Goal: Entertainment & Leisure: Consume media (video, audio)

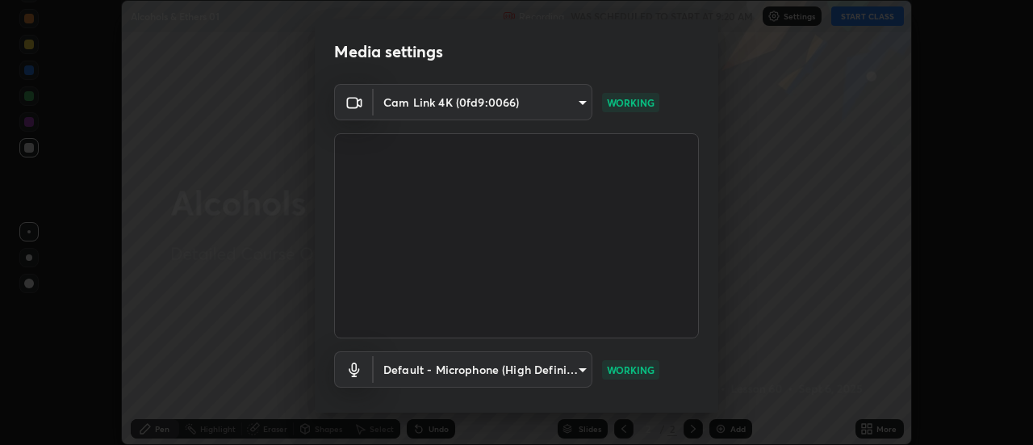
scroll to position [85, 0]
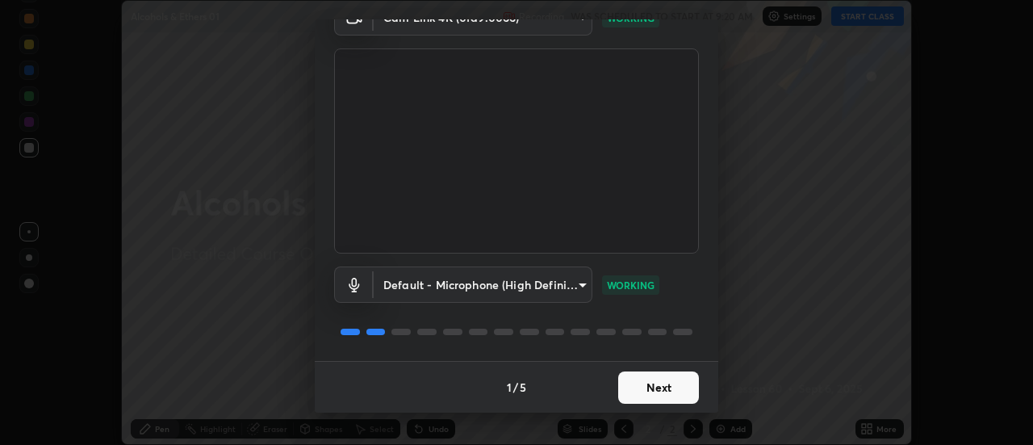
click at [669, 390] on button "Next" at bounding box center [658, 387] width 81 height 32
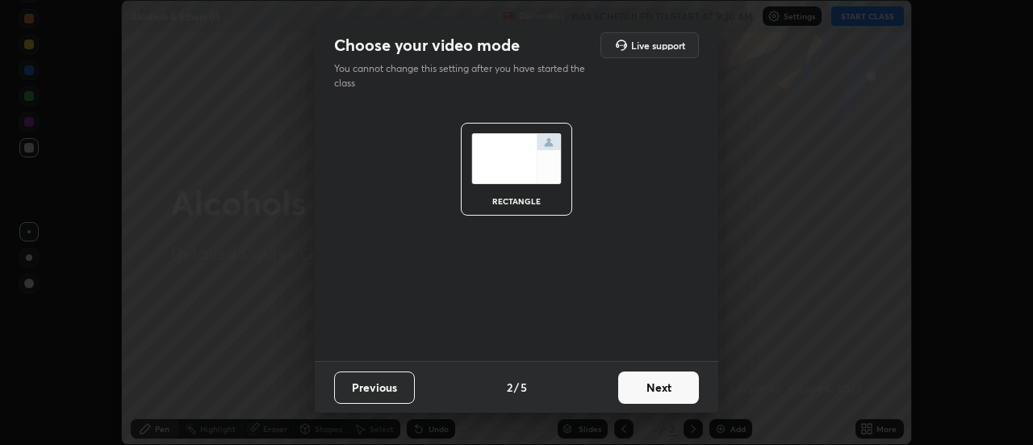
scroll to position [0, 0]
click at [673, 396] on button "Next" at bounding box center [658, 387] width 81 height 32
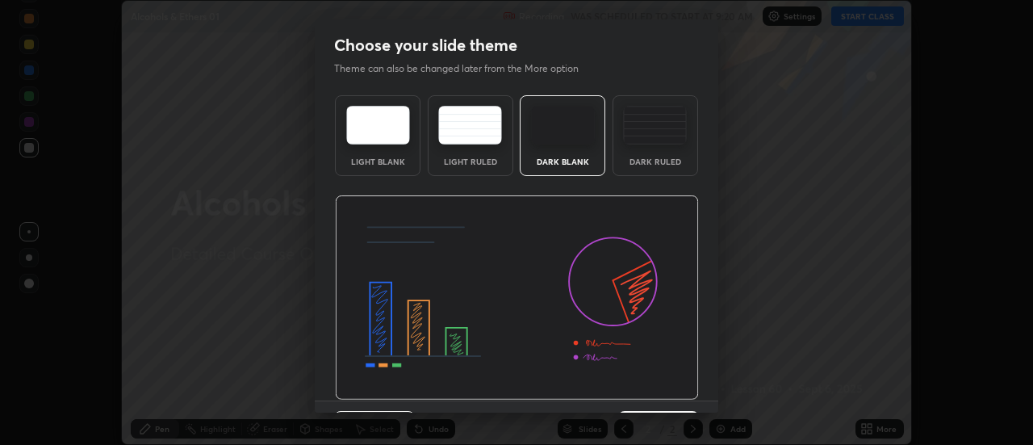
scroll to position [40, 0]
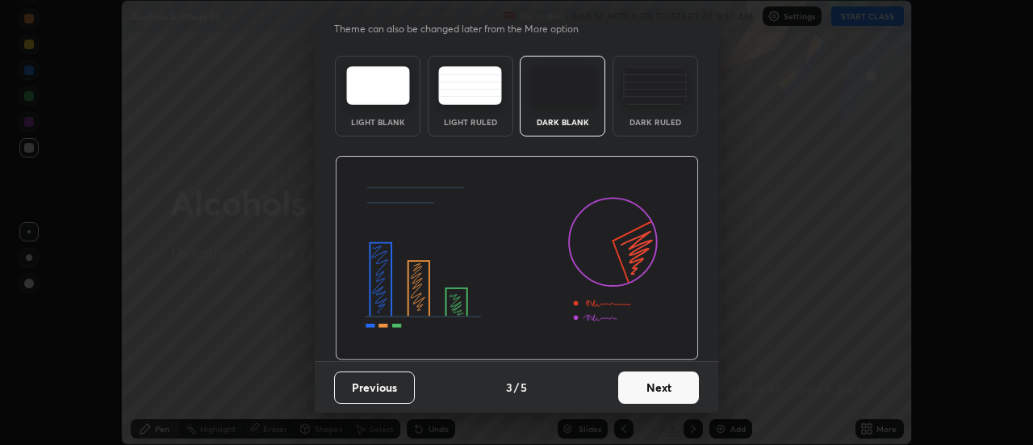
click at [660, 388] on button "Next" at bounding box center [658, 387] width 81 height 32
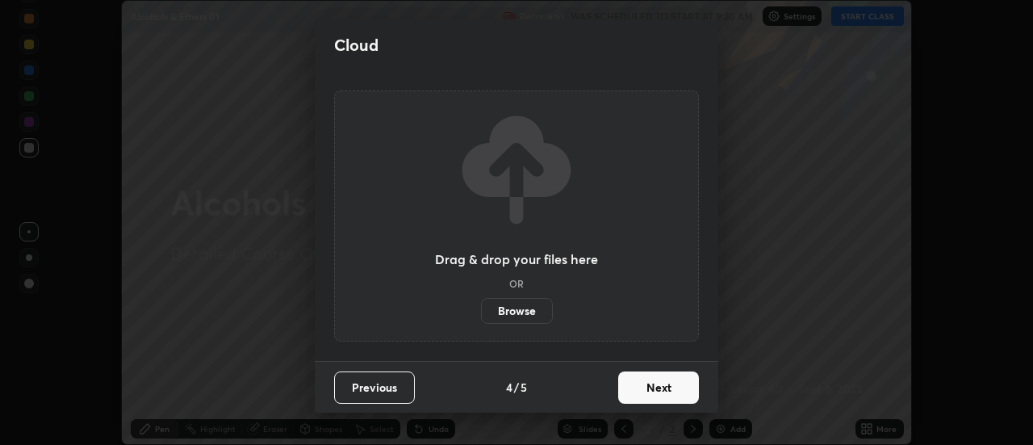
scroll to position [0, 0]
click at [675, 391] on button "Next" at bounding box center [658, 387] width 81 height 32
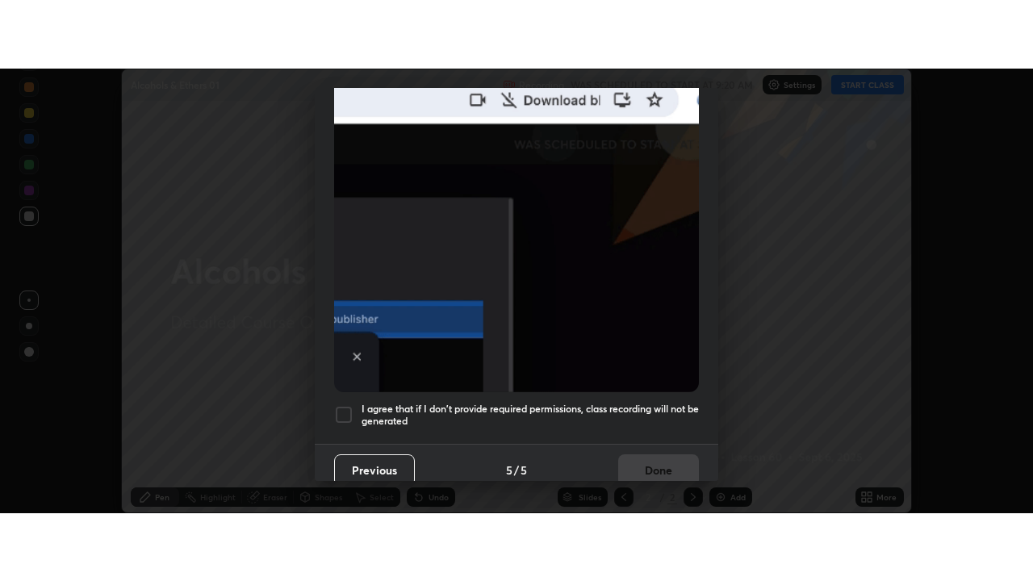
scroll to position [414, 0]
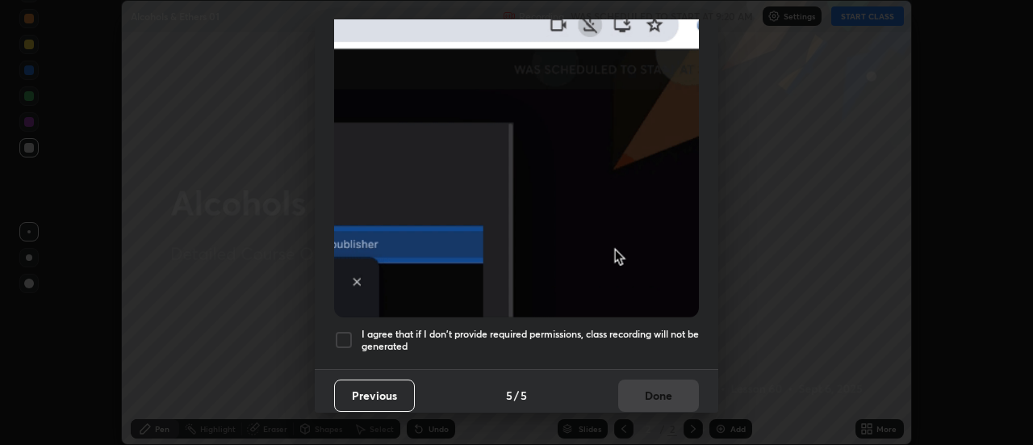
click at [339, 333] on div at bounding box center [343, 339] width 19 height 19
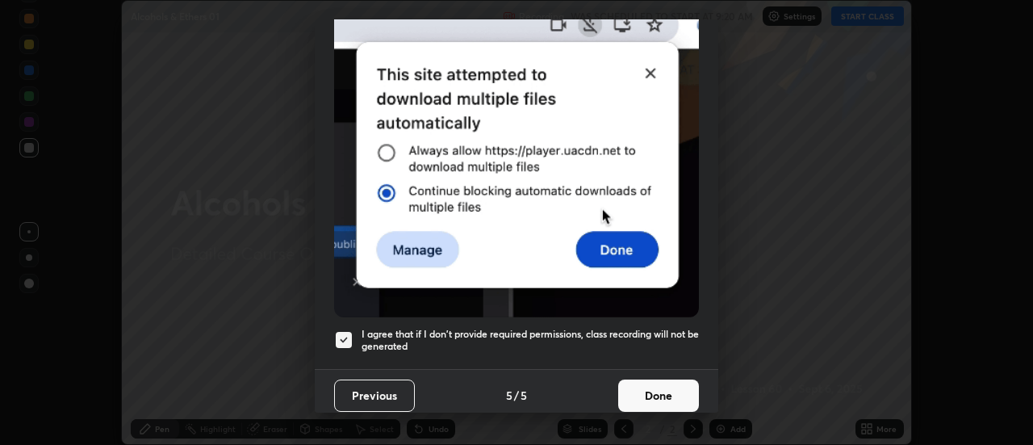
click at [669, 389] on button "Done" at bounding box center [658, 395] width 81 height 32
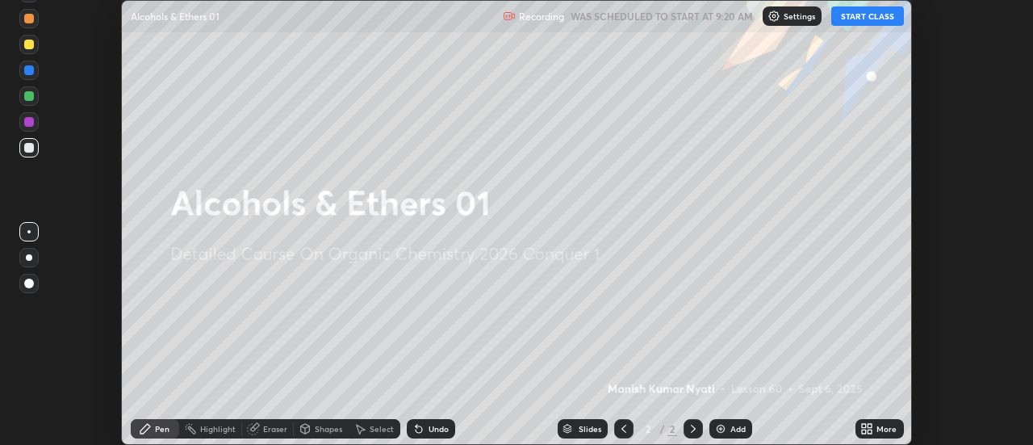
click at [865, 431] on icon at bounding box center [864, 431] width 4 height 4
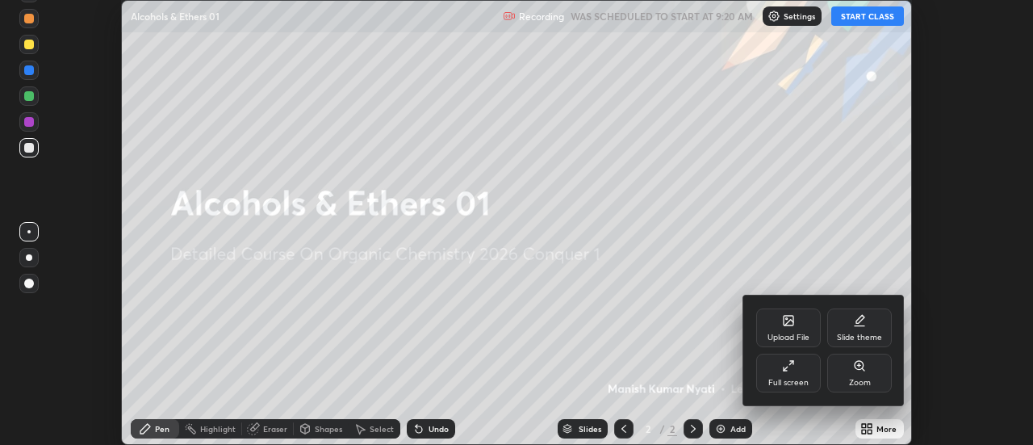
click at [789, 367] on icon at bounding box center [788, 365] width 13 height 13
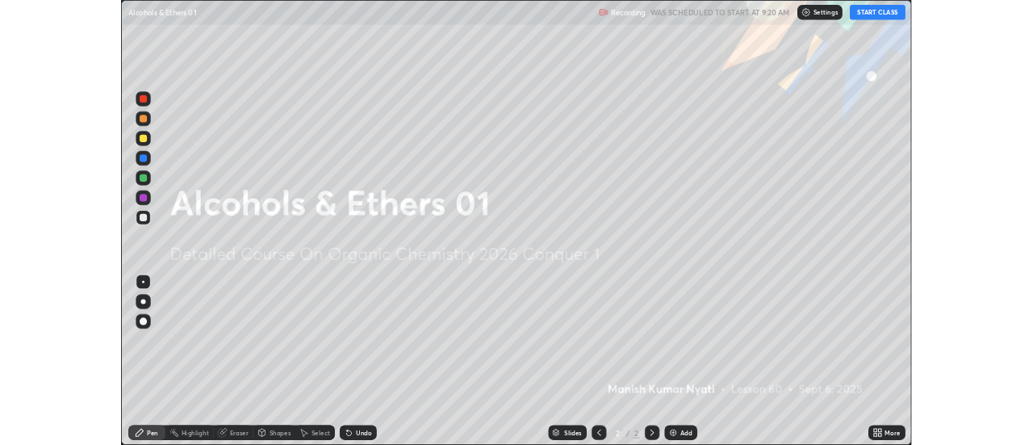
scroll to position [581, 1033]
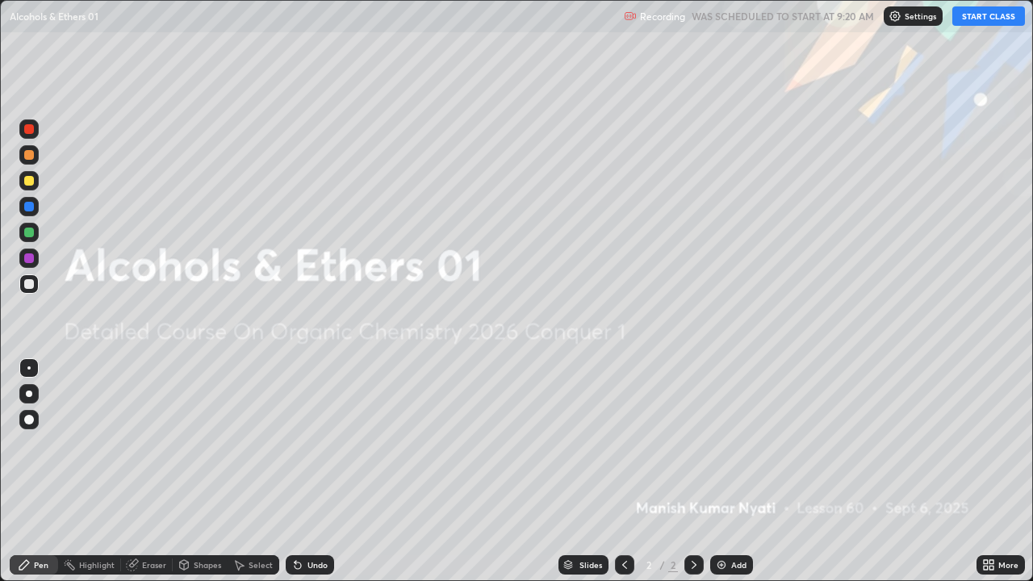
click at [978, 19] on button "START CLASS" at bounding box center [989, 15] width 73 height 19
click at [717, 444] on img at bounding box center [721, 565] width 13 height 13
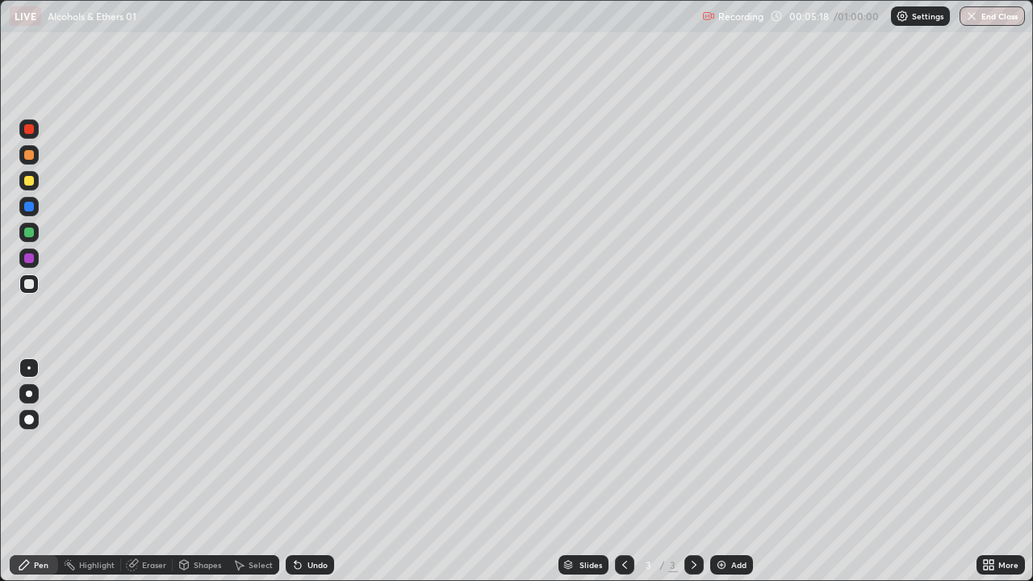
click at [725, 444] on img at bounding box center [721, 565] width 13 height 13
click at [623, 444] on icon at bounding box center [624, 565] width 13 height 13
click at [729, 444] on div "Add" at bounding box center [731, 564] width 43 height 19
click at [732, 444] on div "Add" at bounding box center [738, 565] width 15 height 8
click at [724, 444] on img at bounding box center [721, 565] width 13 height 13
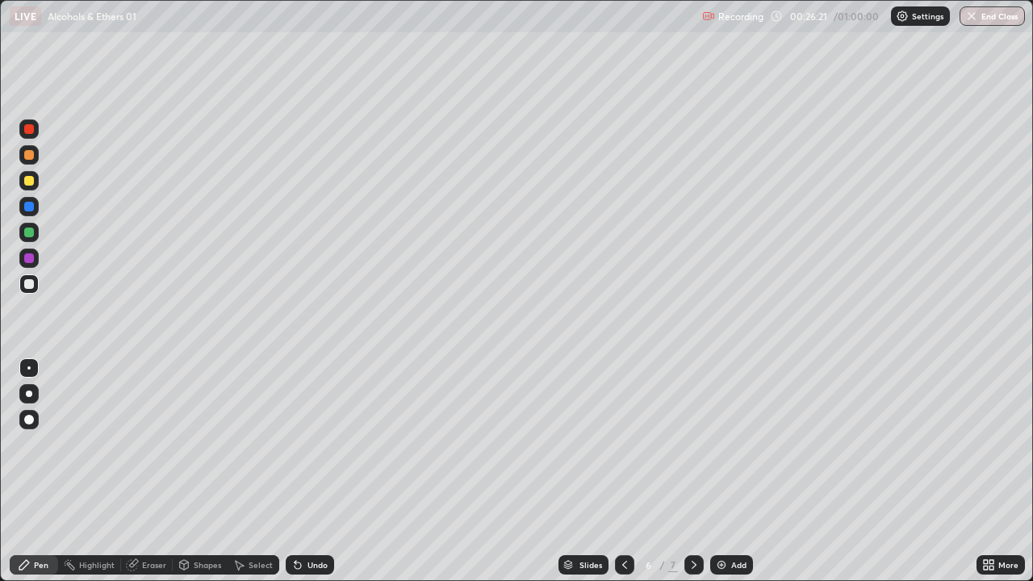
click at [717, 444] on img at bounding box center [721, 565] width 13 height 13
click at [738, 444] on div "Add" at bounding box center [731, 564] width 43 height 19
click at [622, 444] on icon at bounding box center [624, 565] width 13 height 13
click at [693, 444] on icon at bounding box center [694, 565] width 13 height 13
click at [741, 444] on div "Add" at bounding box center [738, 565] width 15 height 8
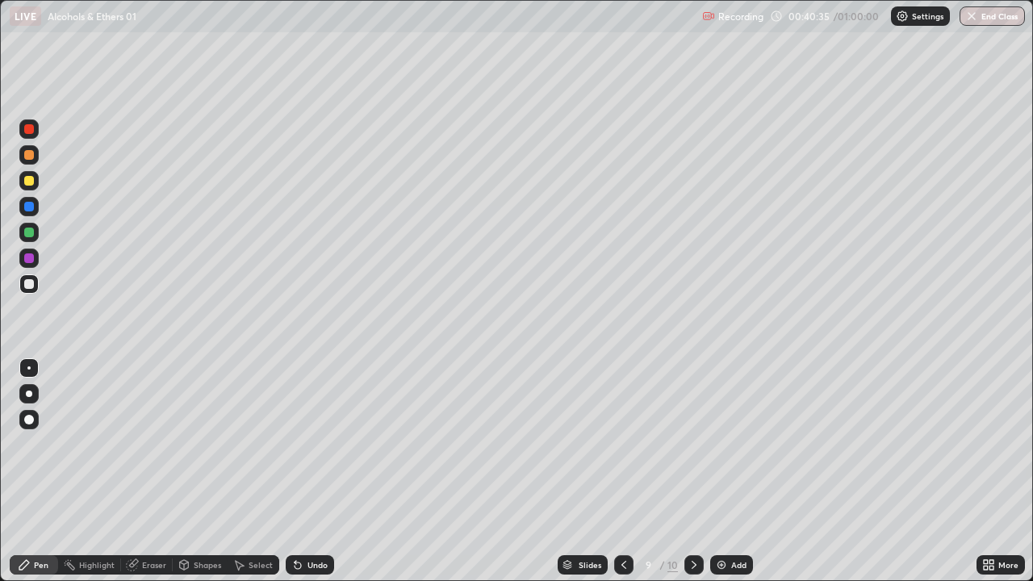
click at [720, 444] on img at bounding box center [721, 565] width 13 height 13
click at [627, 444] on icon at bounding box center [624, 565] width 13 height 13
click at [693, 444] on icon at bounding box center [694, 565] width 13 height 13
click at [620, 444] on icon at bounding box center [624, 565] width 13 height 13
click at [694, 444] on icon at bounding box center [694, 565] width 13 height 13
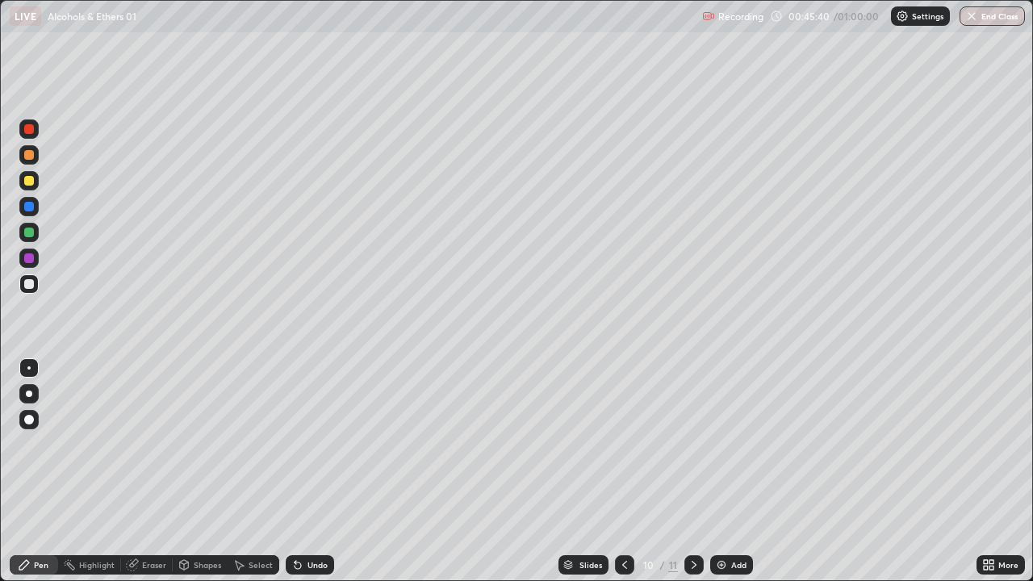
click at [27, 205] on div at bounding box center [29, 207] width 10 height 10
click at [31, 286] on div at bounding box center [29, 284] width 10 height 10
click at [295, 444] on icon at bounding box center [296, 562] width 2 height 2
click at [295, 444] on icon at bounding box center [298, 566] width 6 height 6
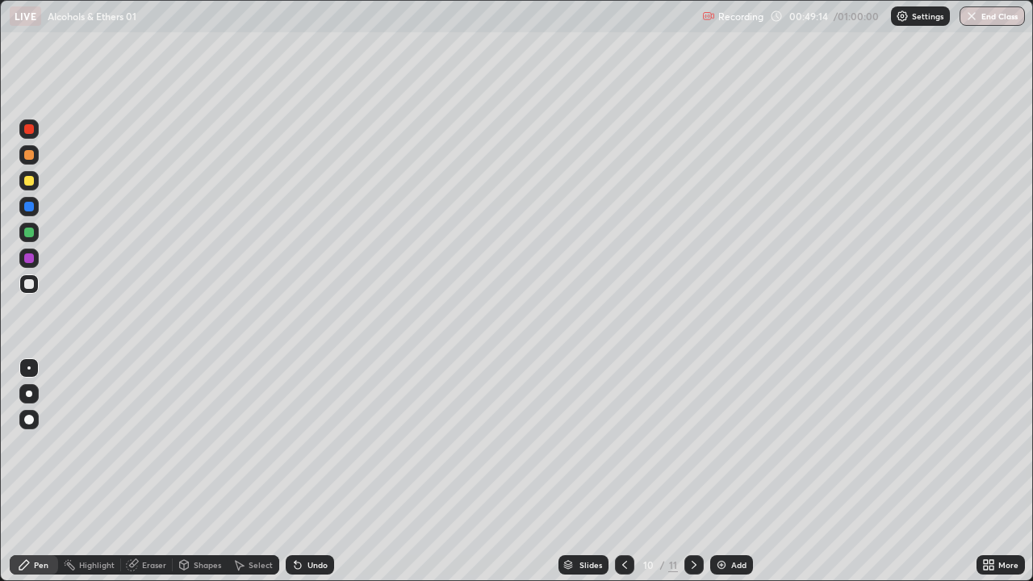
click at [295, 444] on icon at bounding box center [298, 566] width 6 height 6
click at [723, 444] on img at bounding box center [721, 565] width 13 height 13
click at [690, 444] on icon at bounding box center [694, 565] width 13 height 13
click at [161, 444] on div "Eraser" at bounding box center [154, 565] width 24 height 8
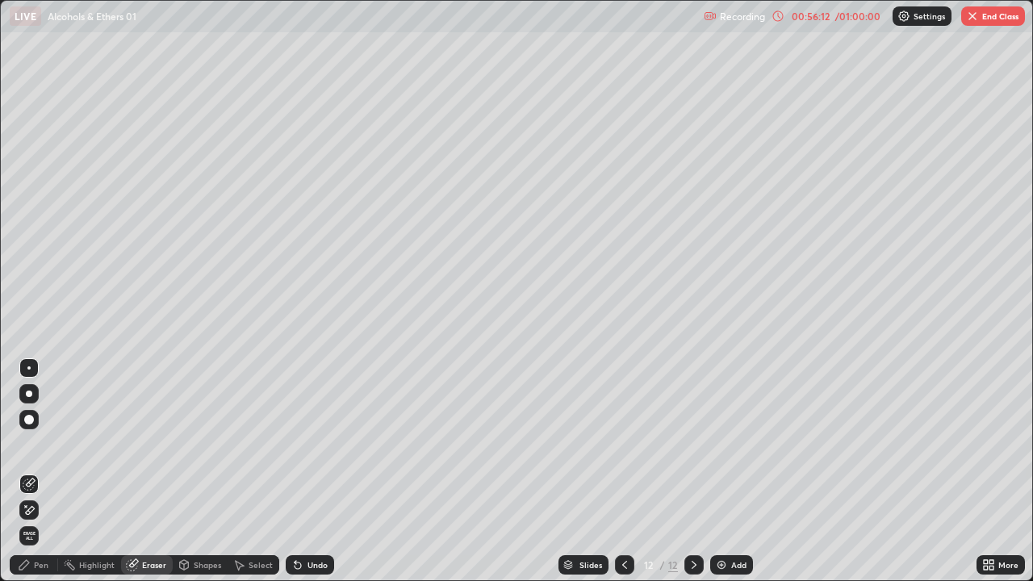
click at [299, 444] on icon at bounding box center [298, 566] width 6 height 6
click at [295, 444] on icon at bounding box center [298, 566] width 6 height 6
click at [300, 444] on icon at bounding box center [297, 565] width 13 height 13
click at [44, 444] on div "Pen" at bounding box center [34, 564] width 48 height 19
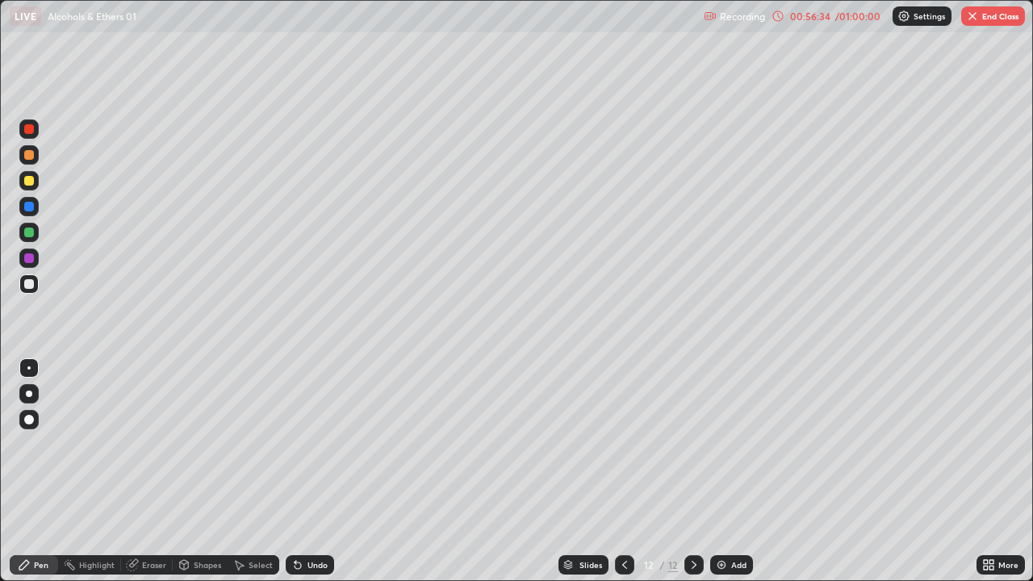
click at [321, 444] on div "Undo" at bounding box center [318, 565] width 20 height 8
click at [326, 444] on div "Undo" at bounding box center [310, 564] width 48 height 19
click at [623, 444] on icon at bounding box center [624, 565] width 13 height 13
click at [720, 444] on img at bounding box center [721, 565] width 13 height 13
click at [616, 444] on div at bounding box center [624, 564] width 19 height 19
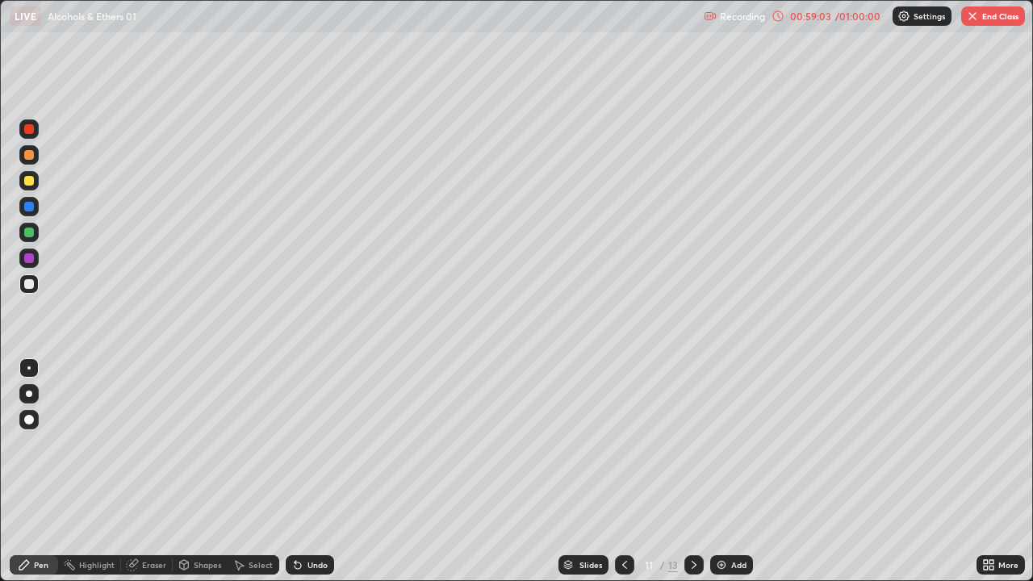
click at [693, 444] on icon at bounding box center [694, 565] width 13 height 13
click at [625, 444] on icon at bounding box center [624, 565] width 13 height 13
click at [623, 444] on icon at bounding box center [624, 565] width 13 height 13
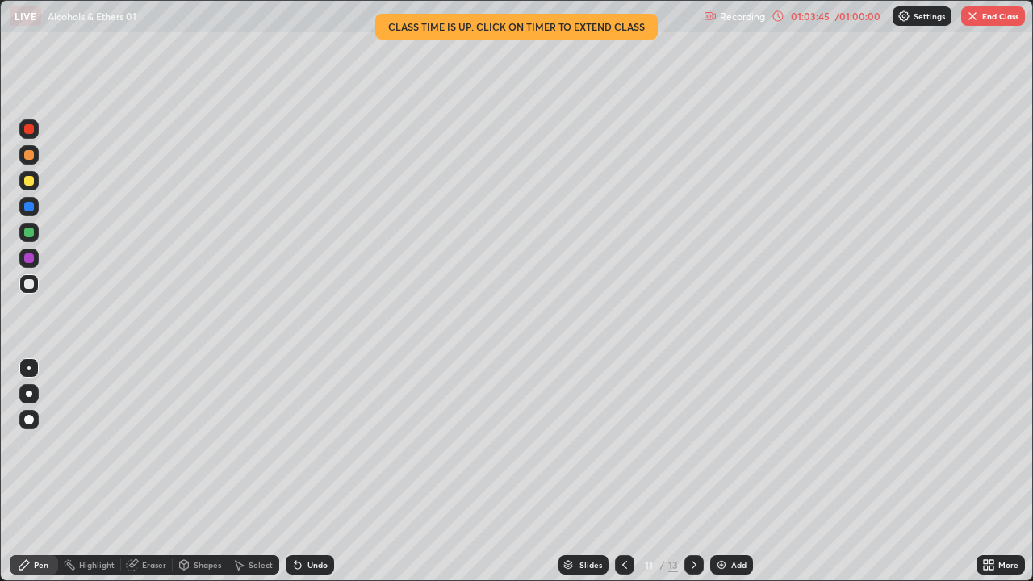
click at [693, 444] on icon at bounding box center [694, 565] width 13 height 13
click at [975, 21] on img "button" at bounding box center [972, 16] width 13 height 13
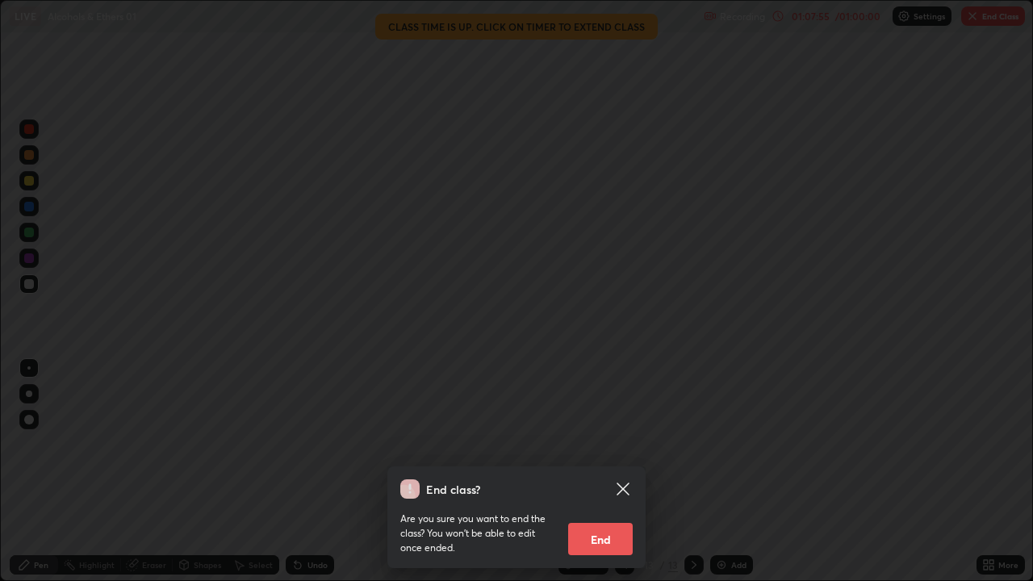
click at [600, 444] on button "End" at bounding box center [600, 539] width 65 height 32
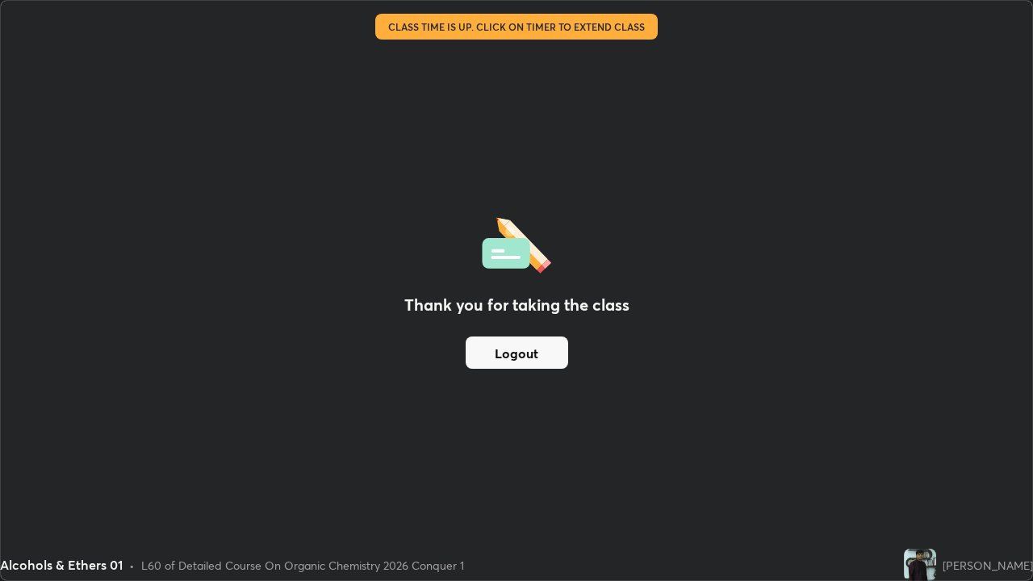
click at [538, 352] on button "Logout" at bounding box center [517, 353] width 103 height 32
click at [537, 354] on button "Logout" at bounding box center [517, 353] width 103 height 32
click at [524, 347] on button "Logout" at bounding box center [517, 353] width 103 height 32
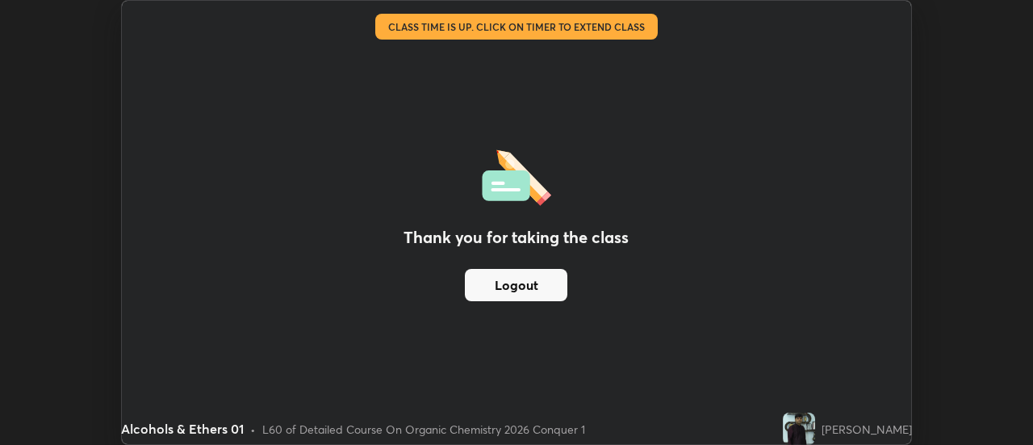
scroll to position [80288, 79699]
